Goal: Task Accomplishment & Management: Manage account settings

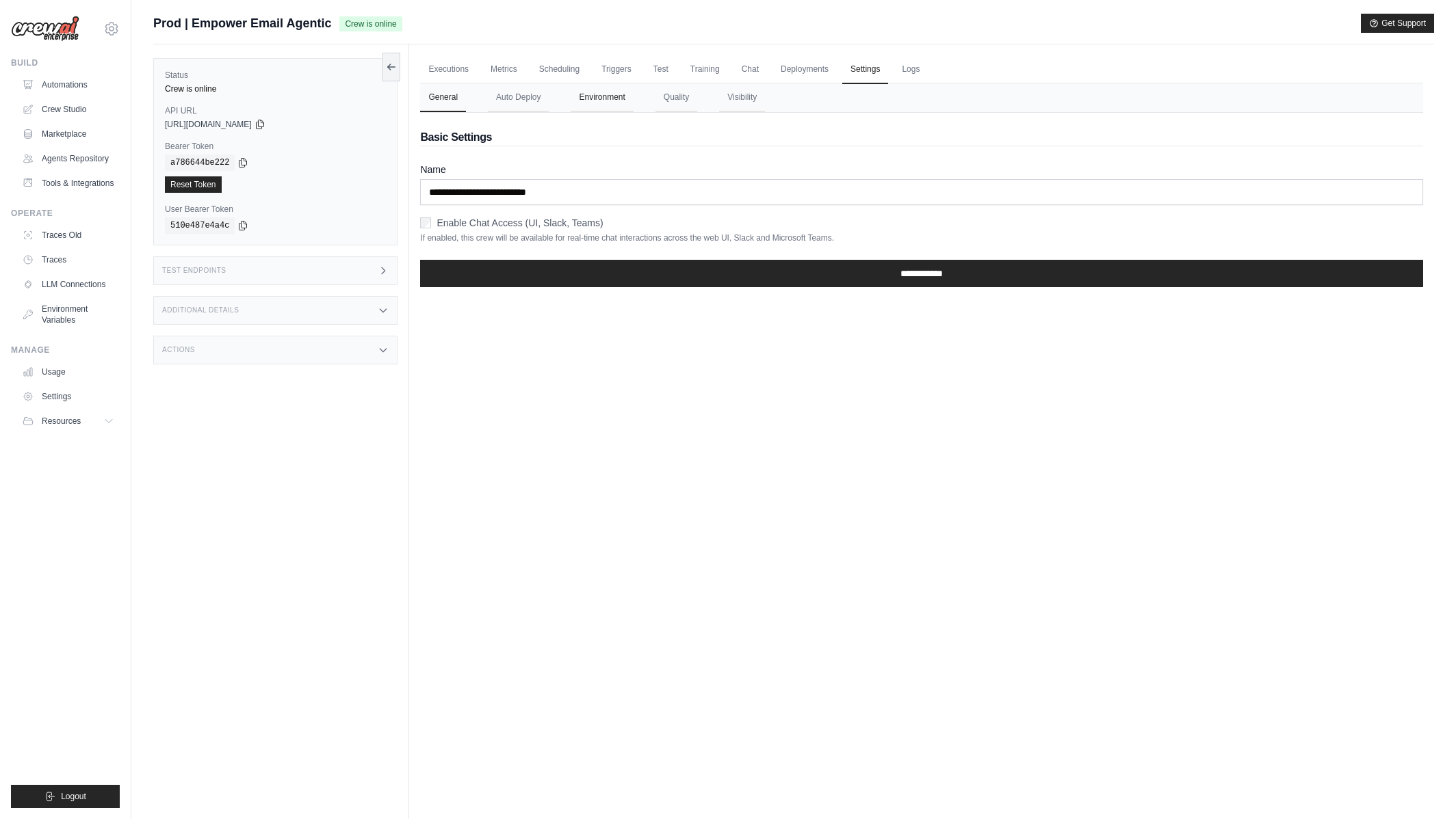
click at [605, 98] on button "Environment" at bounding box center [601, 98] width 62 height 29
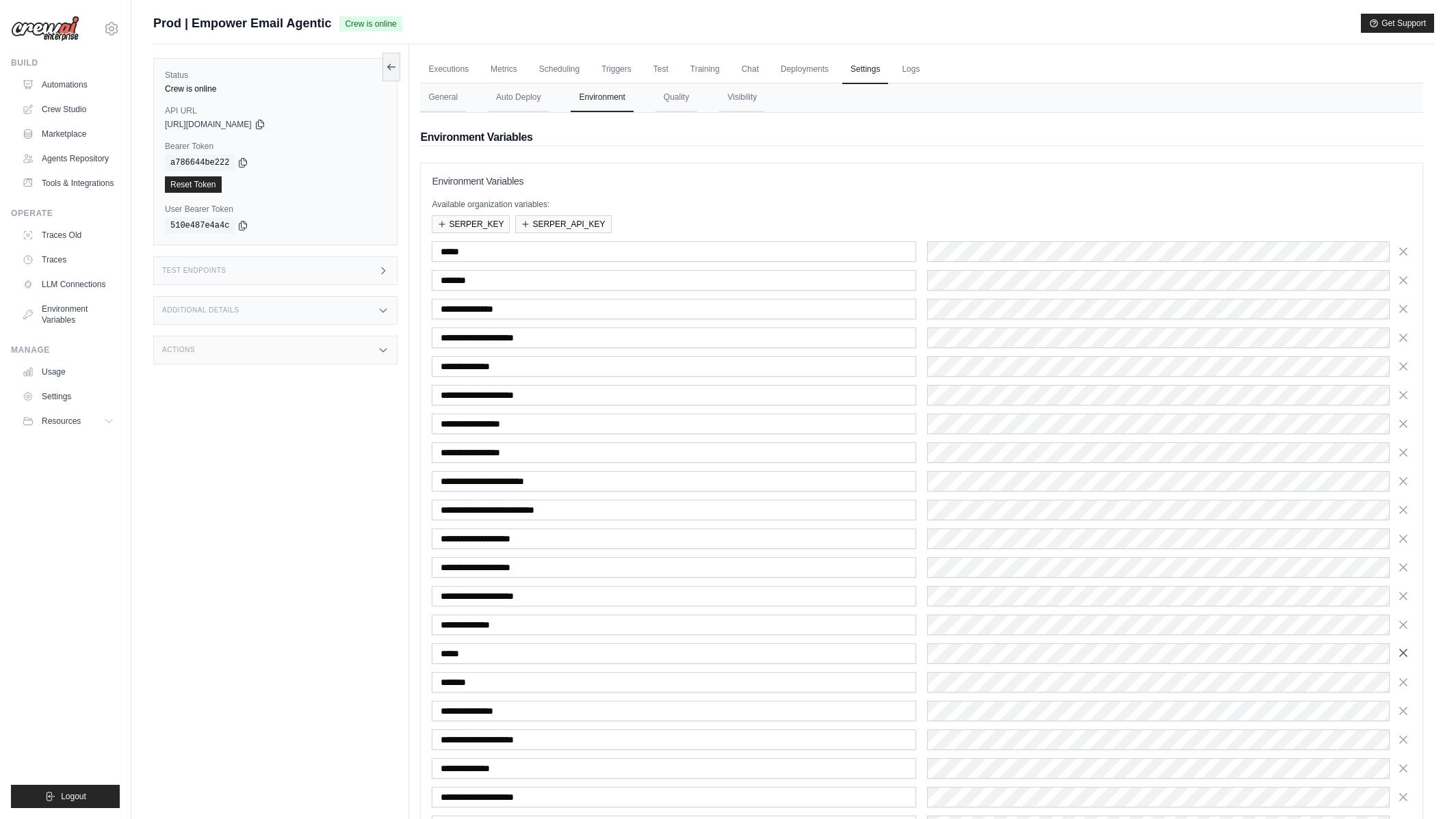
click at [1405, 654] on icon "button" at bounding box center [1403, 653] width 14 height 14
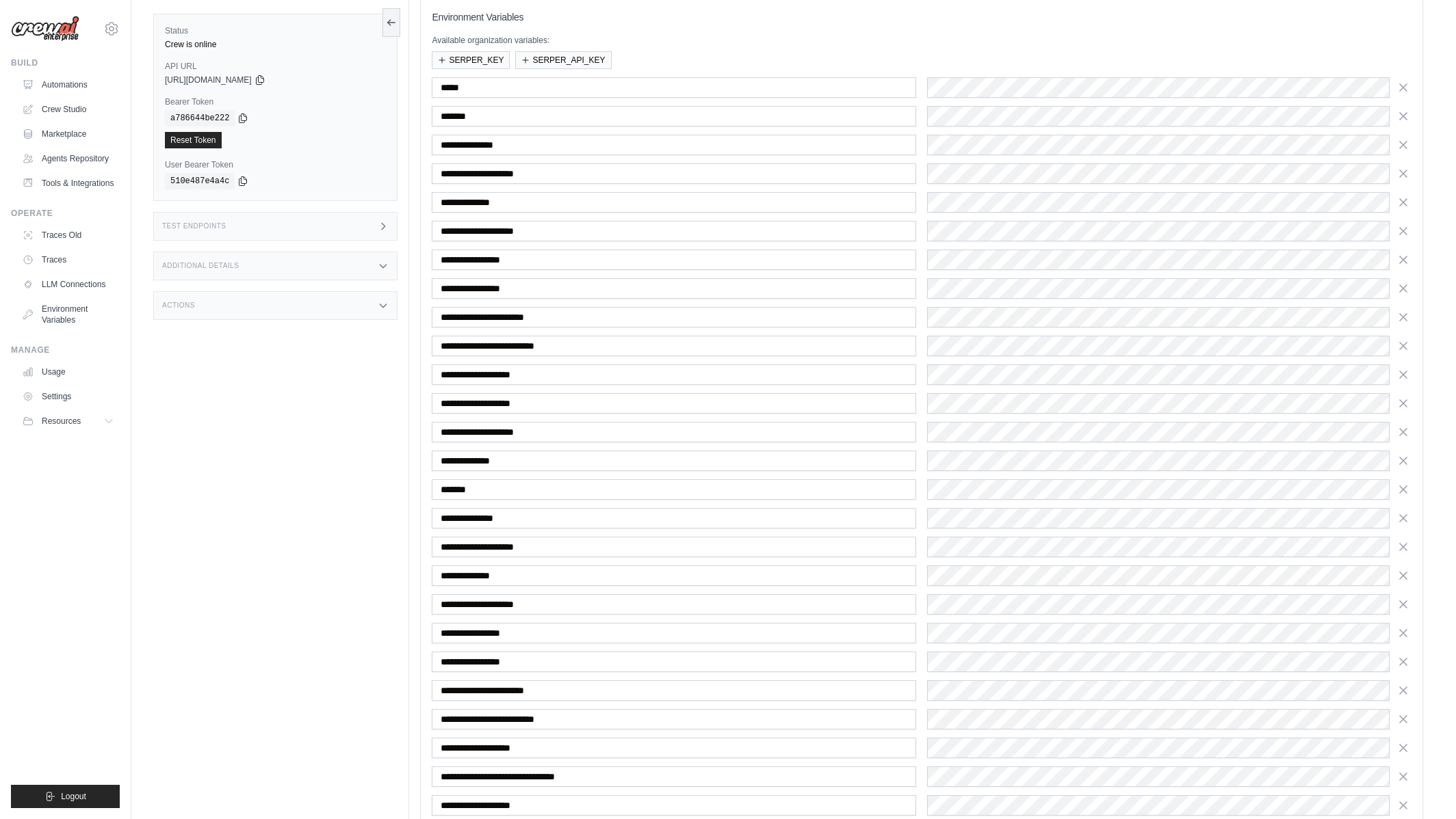
scroll to position [234, 0]
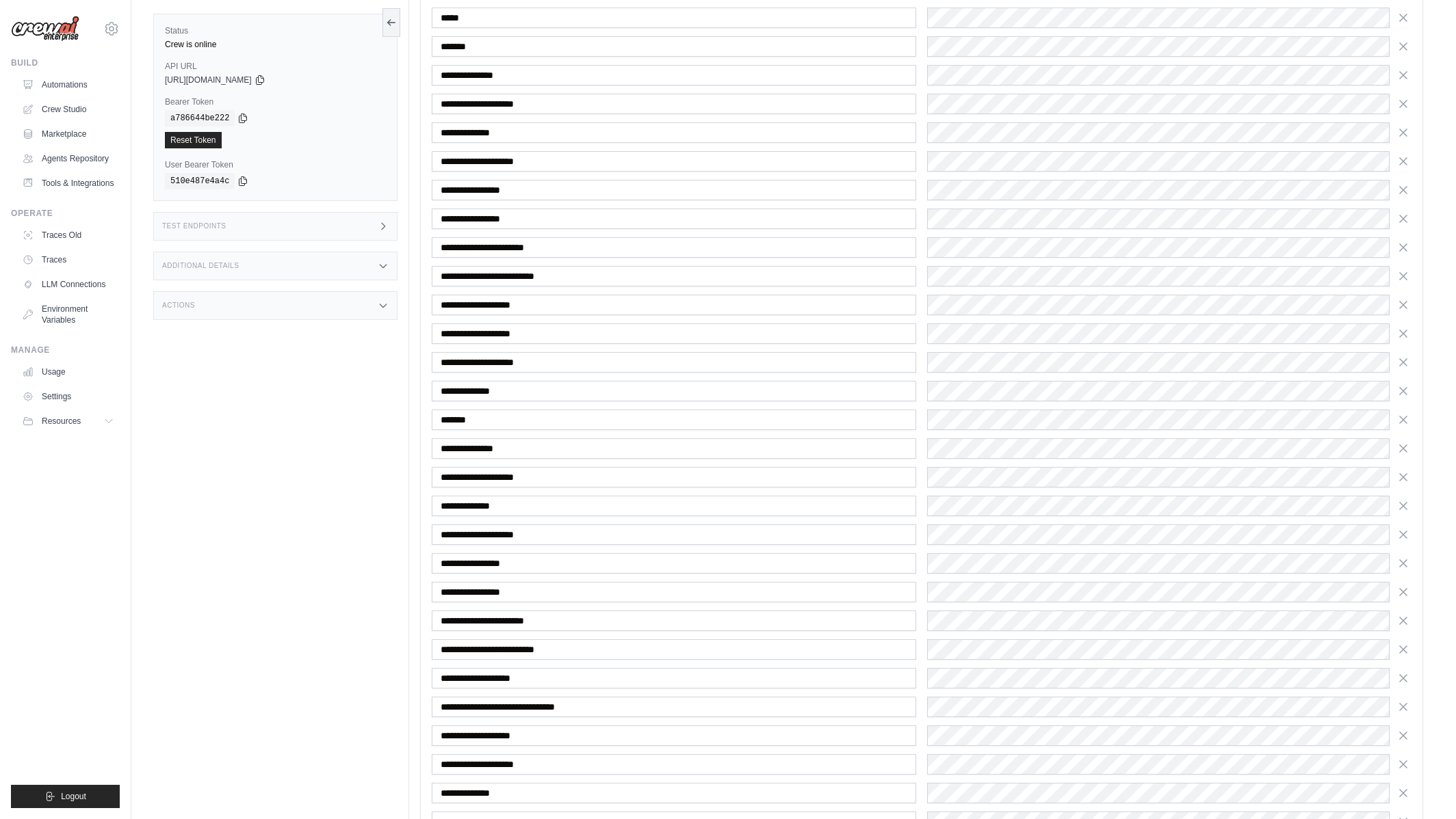
click at [313, 507] on div "Status Crew is online API URL copied https://empower-email-agentic-d5f50e05-2f4…" at bounding box center [281, 410] width 256 height 819
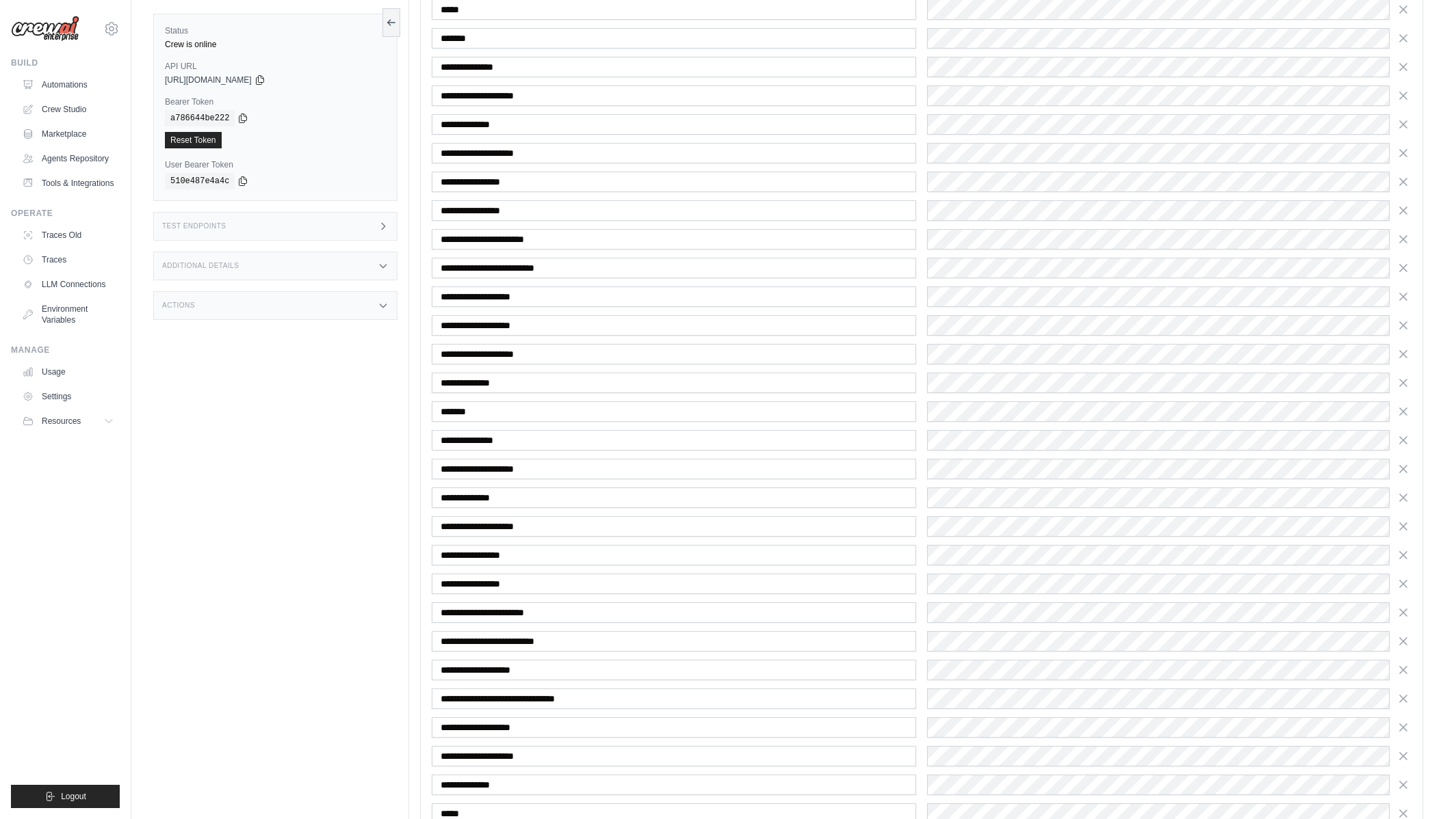
scroll to position [304, 0]
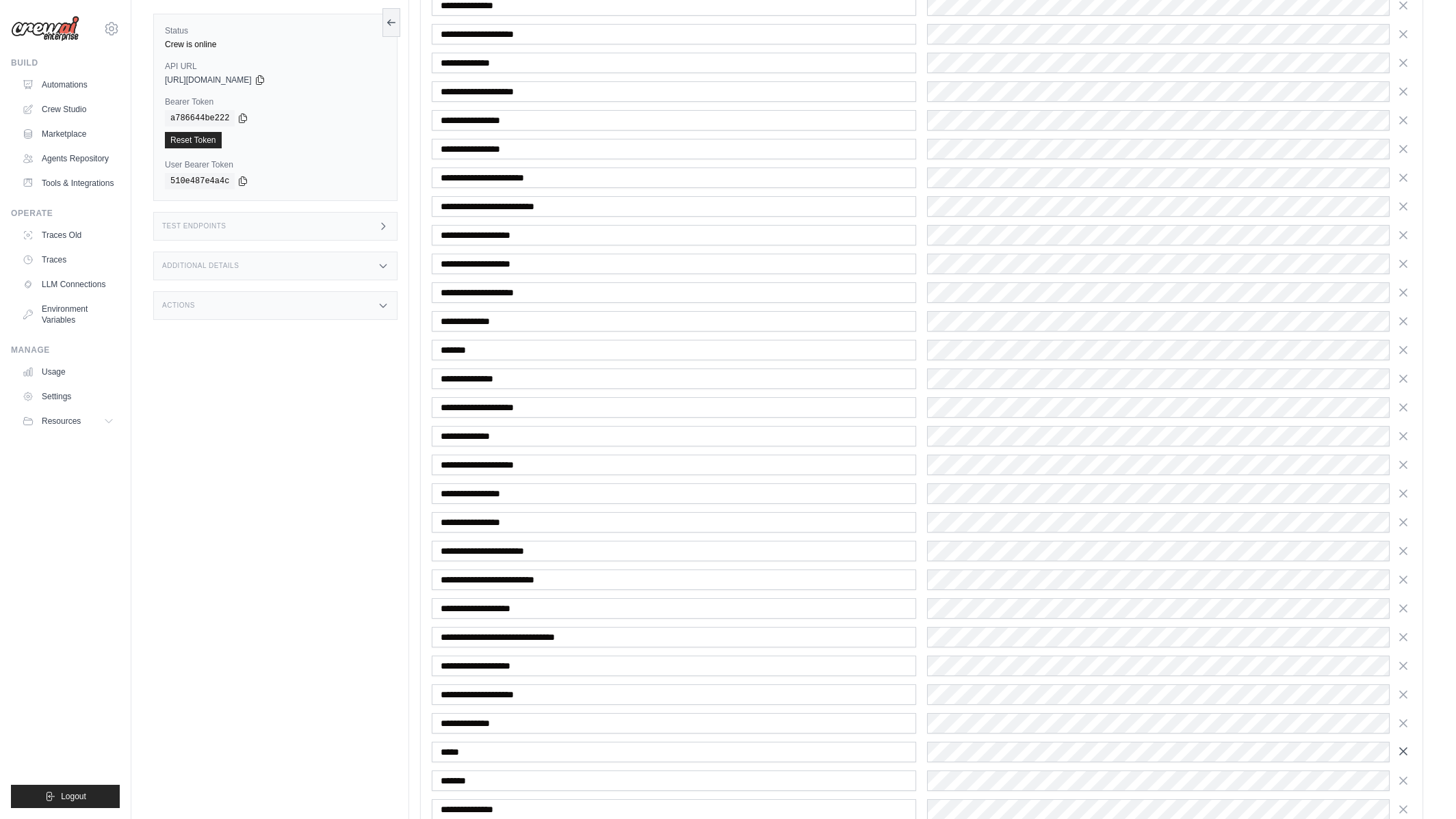
click at [1401, 751] on icon "button" at bounding box center [1403, 752] width 14 height 14
click at [288, 641] on div "Status Crew is online API URL copied https://empower-email-agentic-d5f50e05-2f4…" at bounding box center [281, 410] width 256 height 819
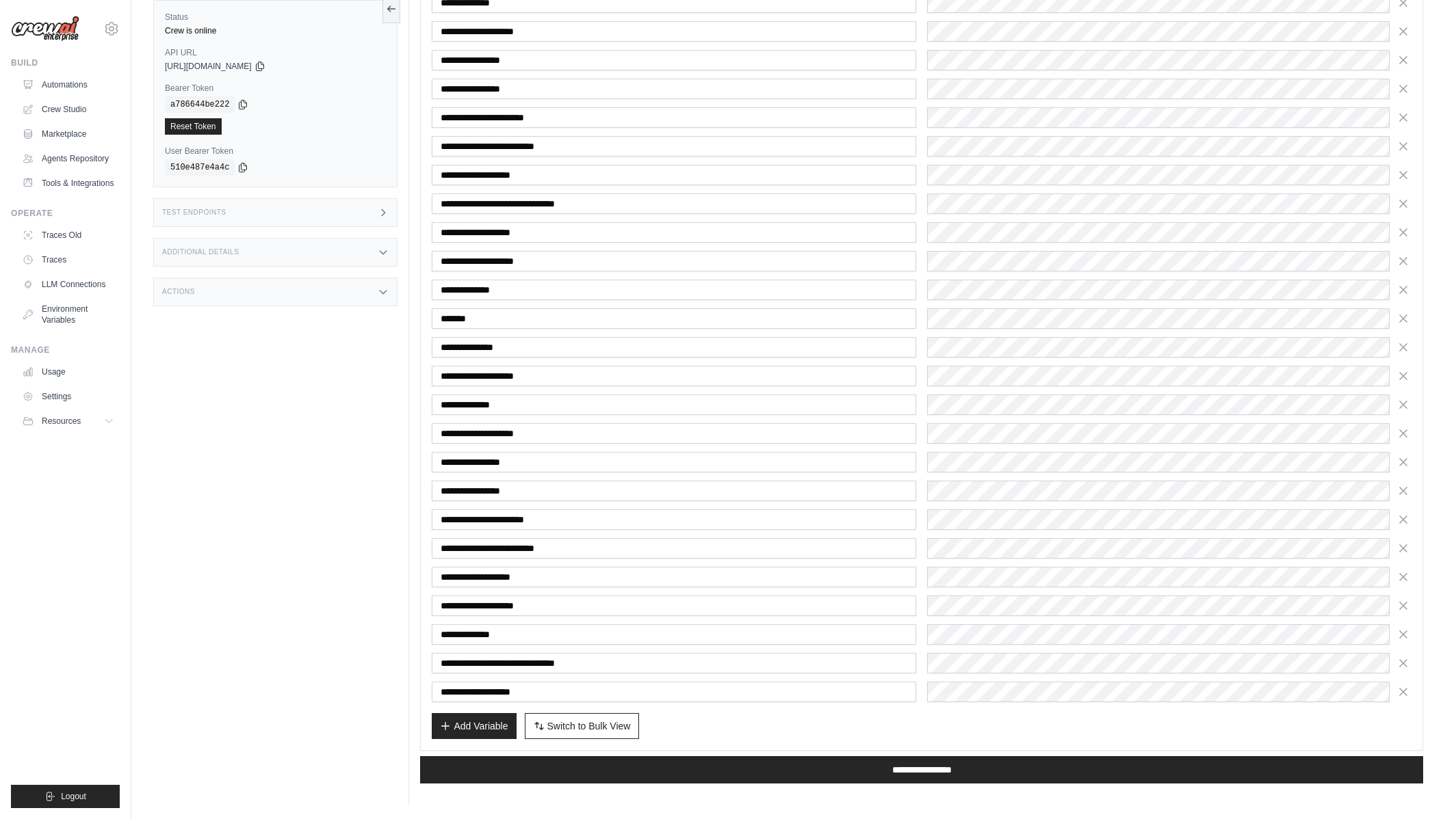
scroll to position [0, 0]
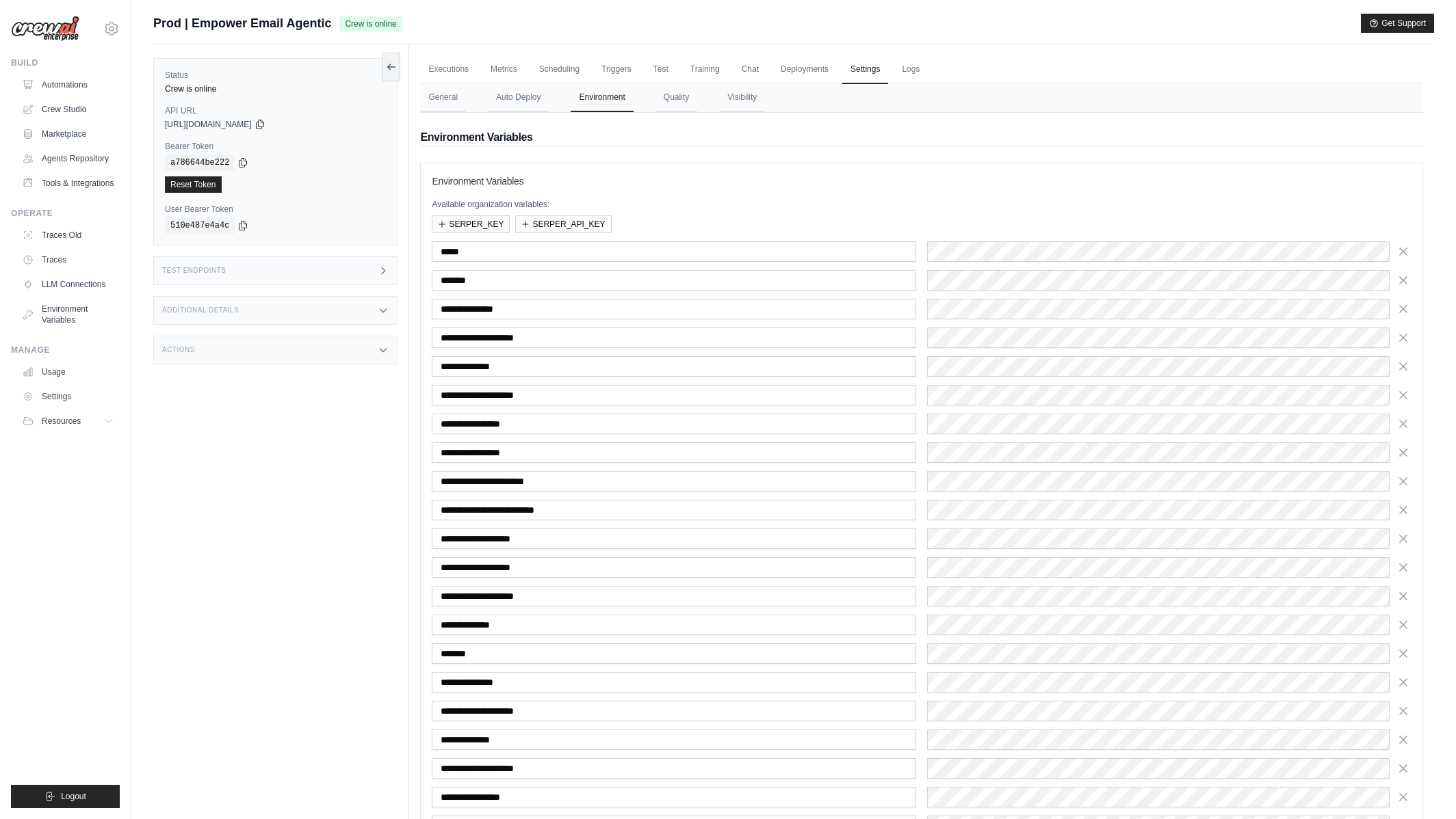
click at [228, 476] on div "Status Crew is online API URL copied https://empower-email-agentic-d5f50e05-2f4…" at bounding box center [281, 454] width 256 height 819
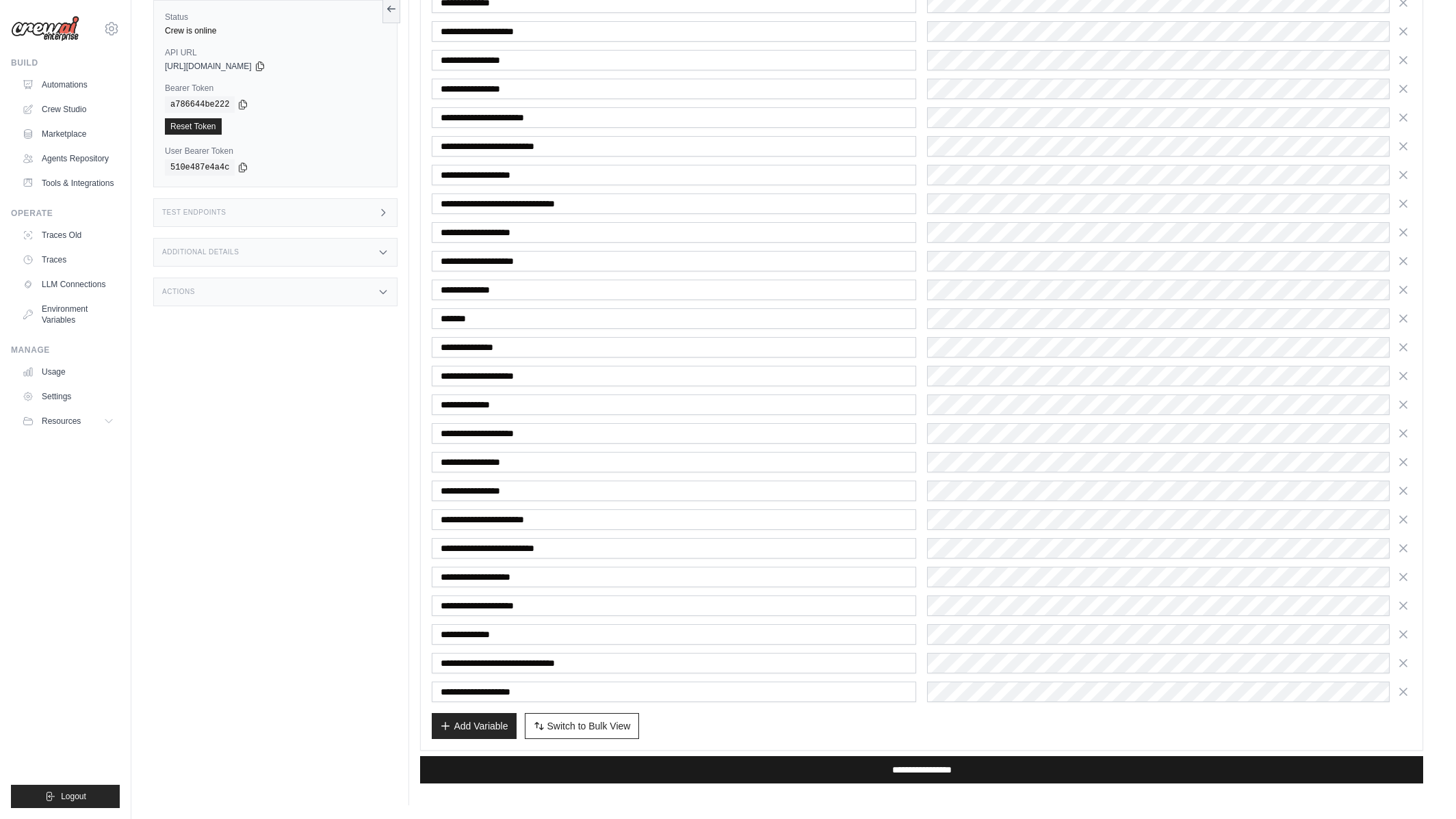
click at [933, 766] on input "**********" at bounding box center [921, 770] width 1003 height 28
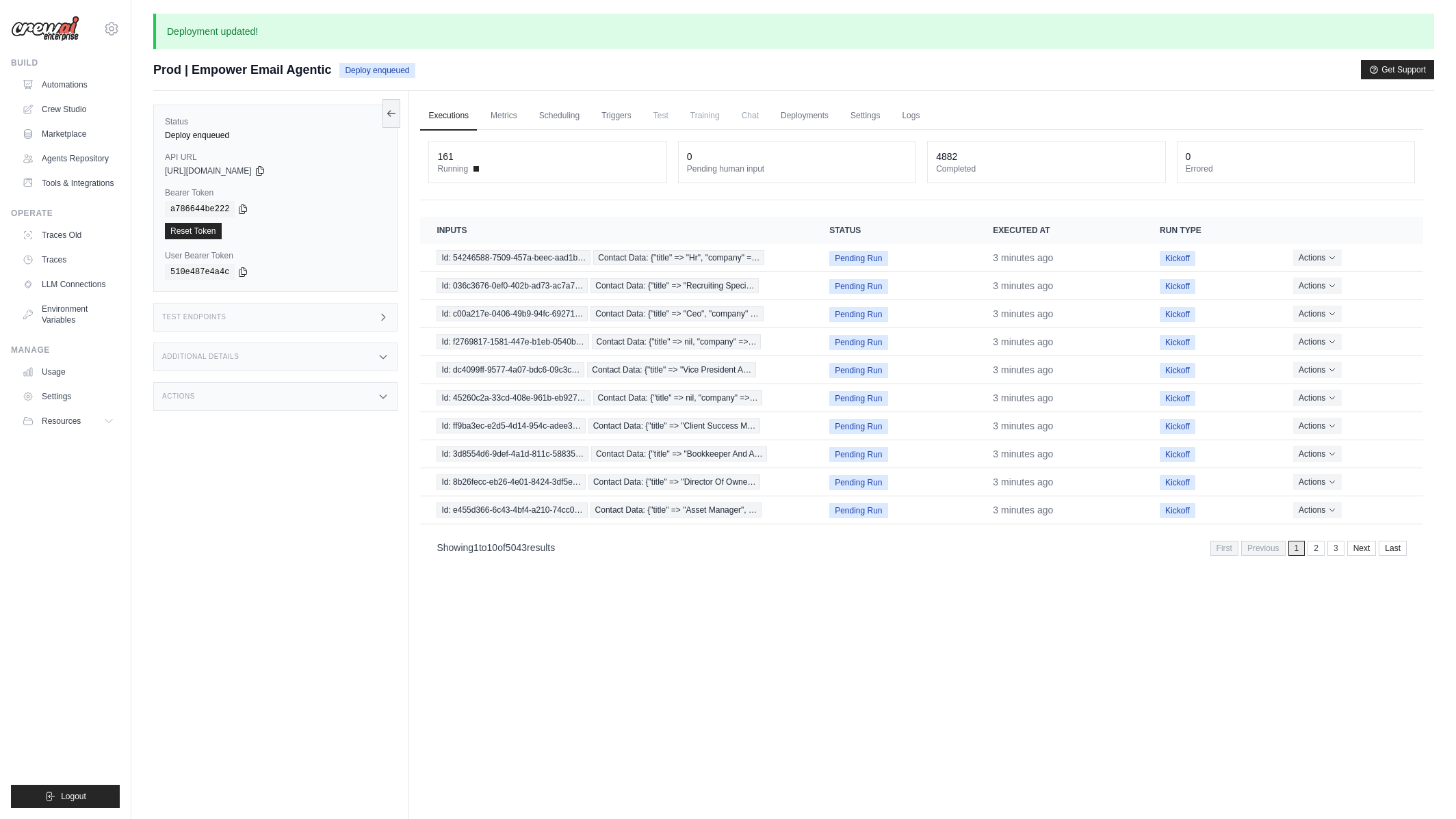
click at [685, 669] on div "Executions Metrics Scheduling Triggers Test Training Chat Deployments Settings …" at bounding box center [921, 500] width 1025 height 819
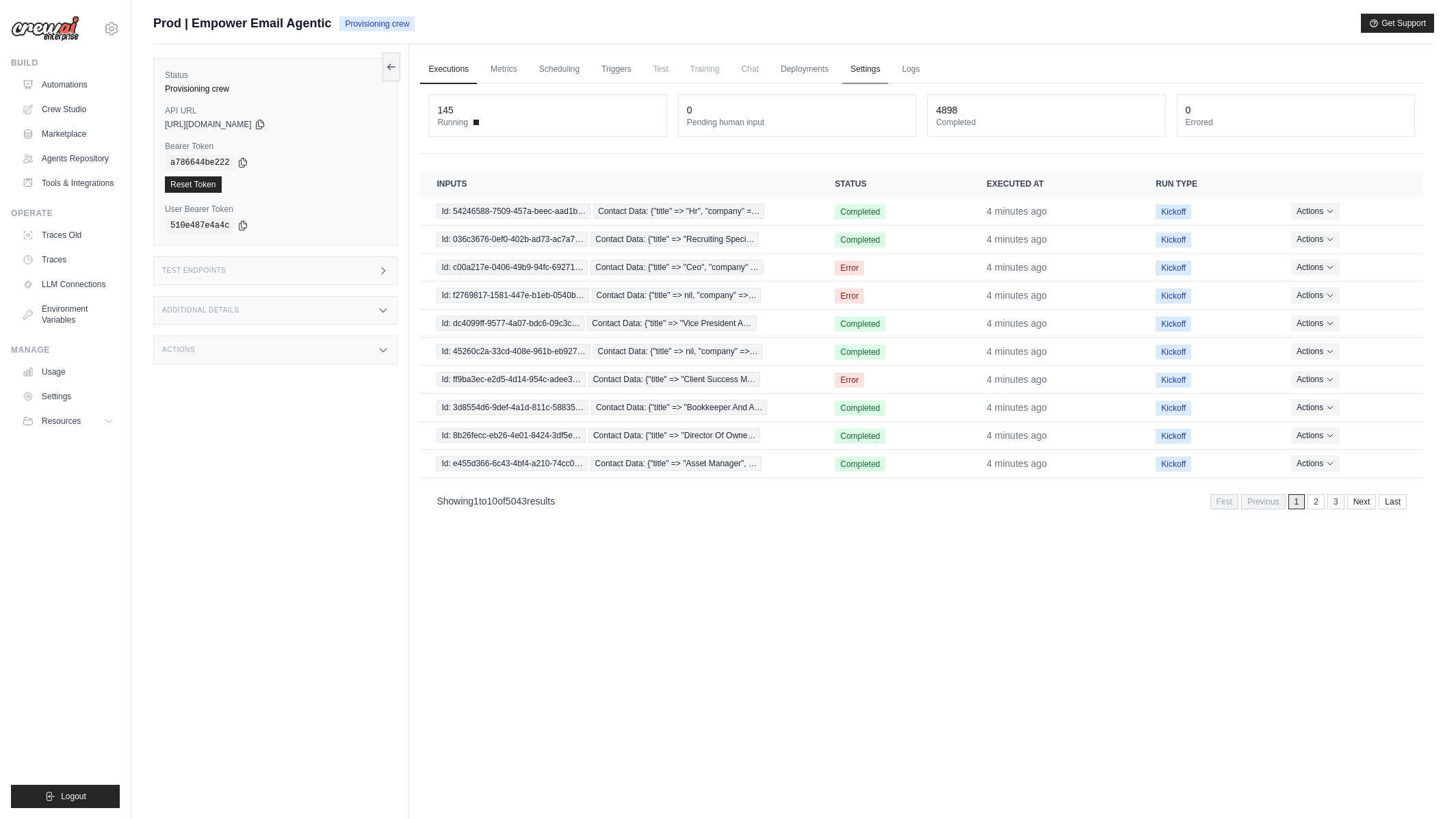
click at [848, 72] on link "Settings" at bounding box center [865, 70] width 46 height 29
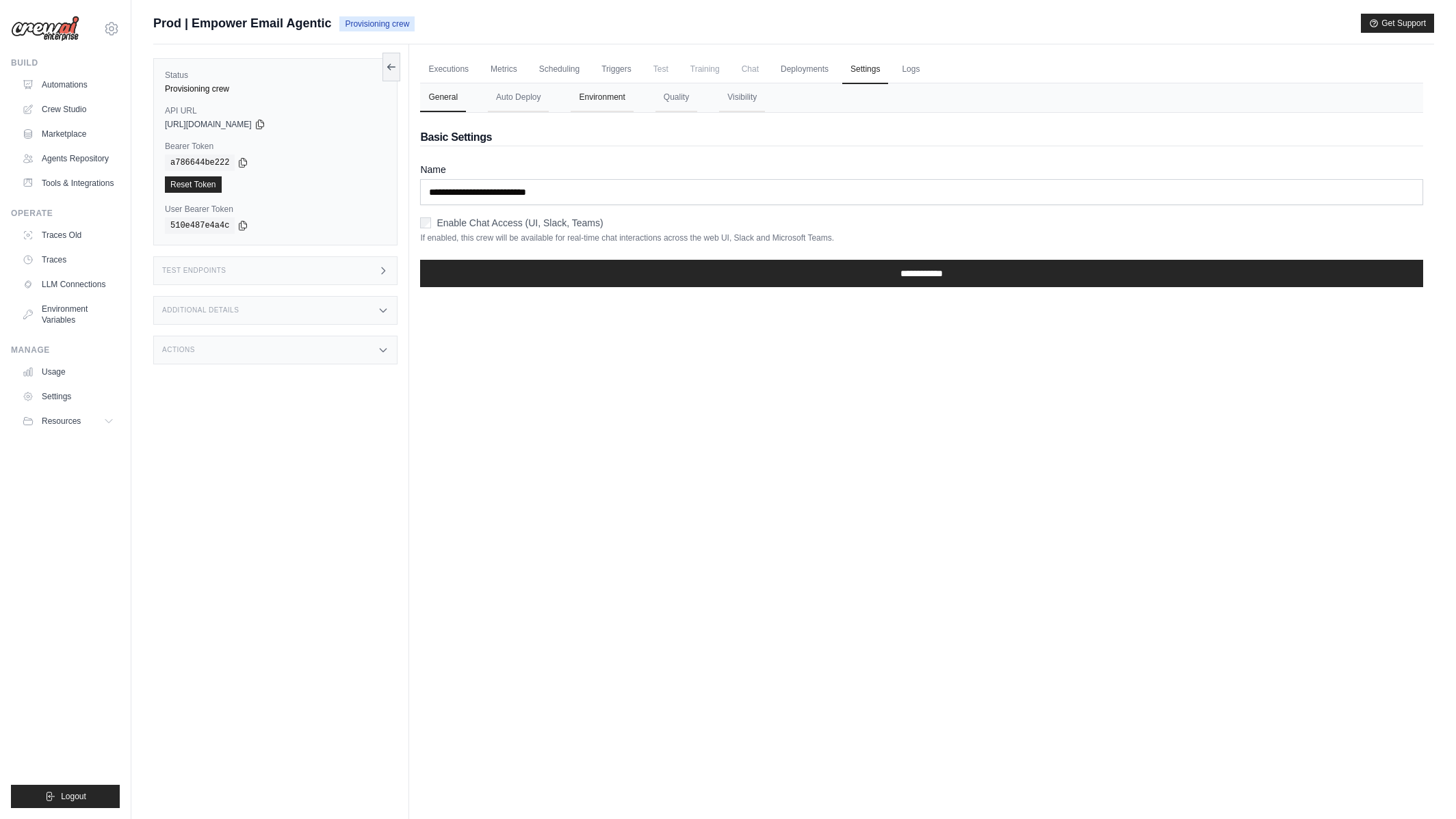
click at [609, 102] on button "Environment" at bounding box center [601, 98] width 62 height 29
